Goal: Find specific page/section: Find specific page/section

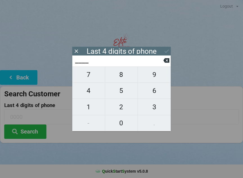
click at [90, 93] on span "4" at bounding box center [88, 91] width 33 height 12
type input "4___"
click at [126, 128] on span "0" at bounding box center [121, 123] width 33 height 12
type input "40__"
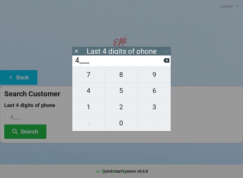
type input "40__"
click at [91, 80] on span "7" at bounding box center [88, 75] width 33 height 12
type input "407_"
click at [158, 78] on span "9" at bounding box center [154, 75] width 33 height 12
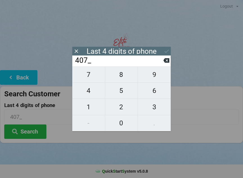
type input "4079"
click at [88, 109] on div "7 8 9 4 5 6 1 2 3 - 0 ." at bounding box center [121, 98] width 98 height 65
click at [122, 128] on div "7 8 9 4 5 6 1 2 3 - 0 ." at bounding box center [121, 98] width 98 height 65
click at [169, 63] on icon at bounding box center [166, 60] width 6 height 5
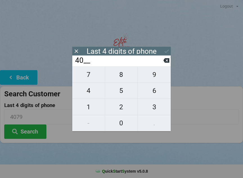
click at [169, 63] on icon at bounding box center [166, 60] width 6 height 5
click at [168, 64] on button at bounding box center [166, 61] width 6 height 8
type input "____"
click at [166, 64] on button at bounding box center [166, 61] width 6 height 8
click at [156, 109] on span "3" at bounding box center [154, 107] width 33 height 12
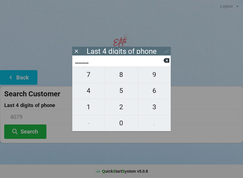
type input "3___"
click at [125, 126] on span "0" at bounding box center [121, 123] width 33 height 12
type input "30__"
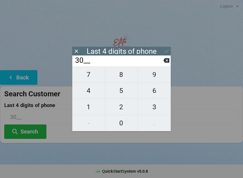
click at [119, 80] on span "8" at bounding box center [121, 75] width 33 height 12
type input "308_"
click at [123, 80] on span "8" at bounding box center [121, 75] width 33 height 12
type input "3088"
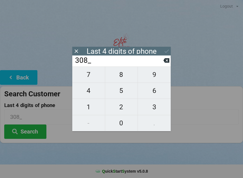
type input "3088"
click at [32, 138] on button "Search" at bounding box center [25, 131] width 42 height 14
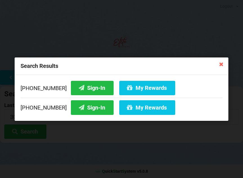
click at [78, 87] on icon at bounding box center [81, 87] width 7 height 5
